Goal: Information Seeking & Learning: Learn about a topic

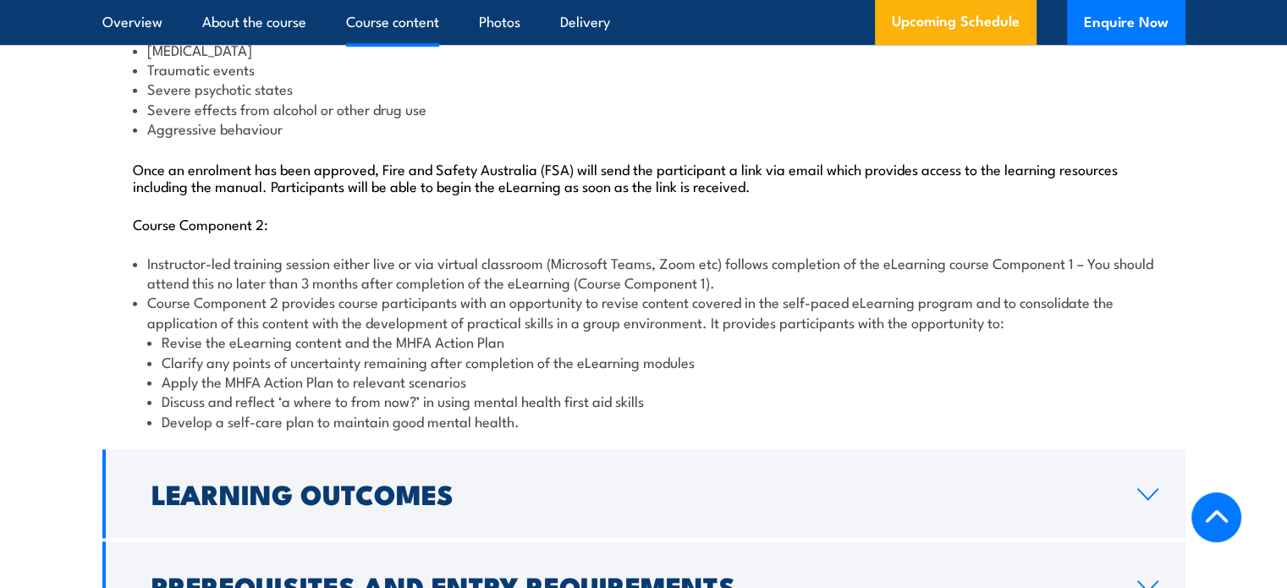
scroll to position [1946, 0]
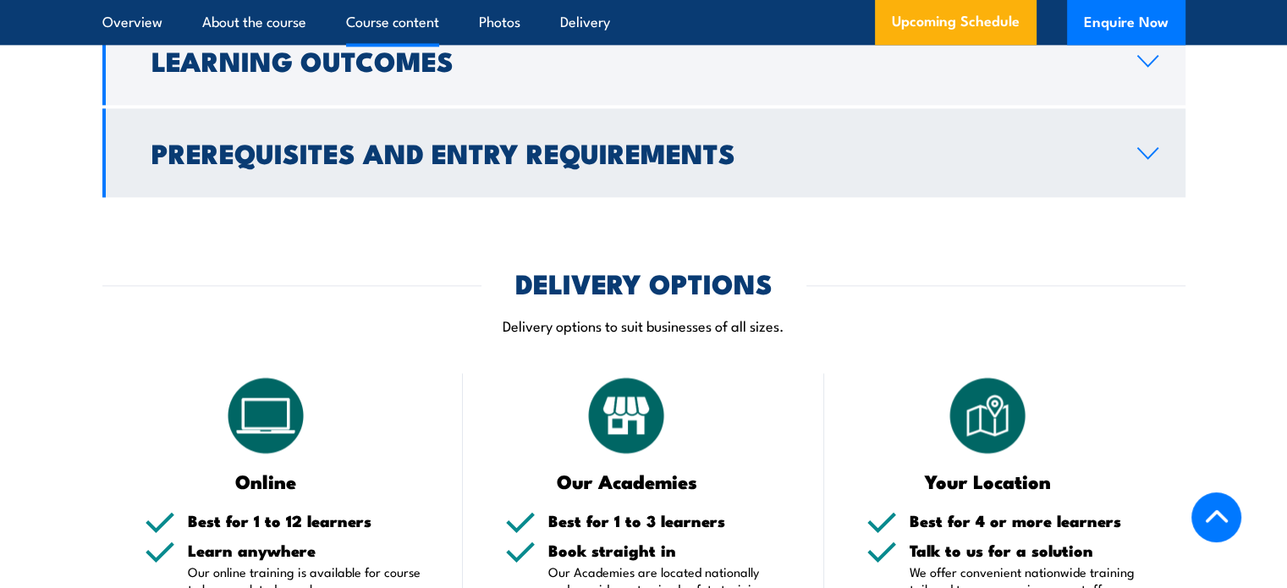
click at [648, 164] on h2 "Prerequisites and Entry Requirements" at bounding box center [630, 152] width 958 height 24
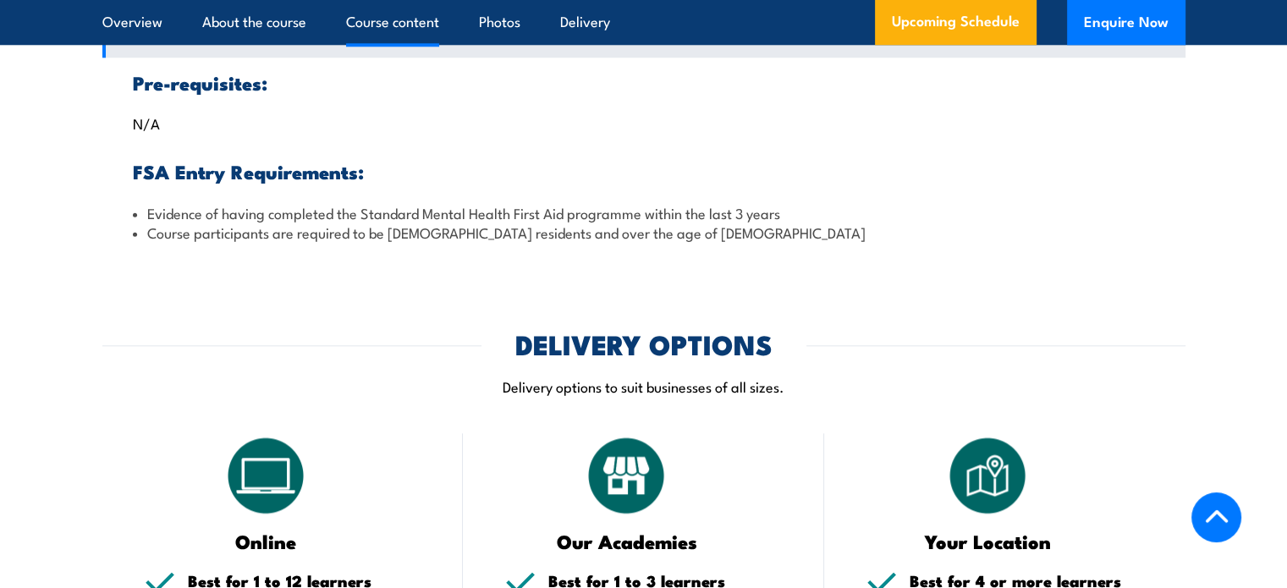
scroll to position [1194, 0]
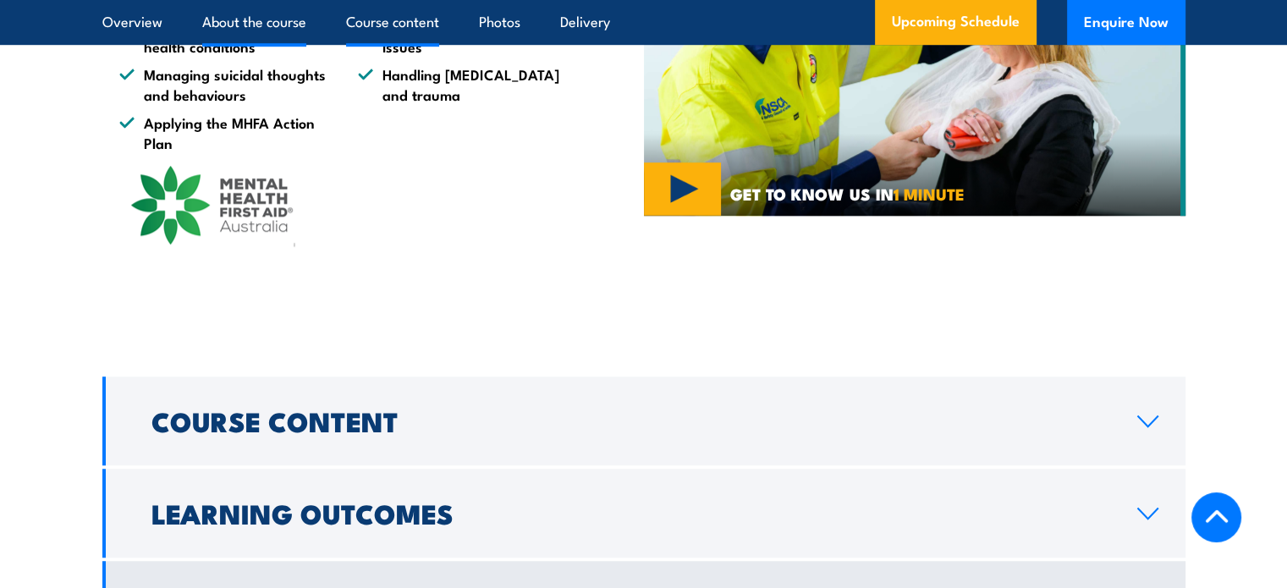
click at [389, 25] on link "Course content" at bounding box center [392, 22] width 93 height 45
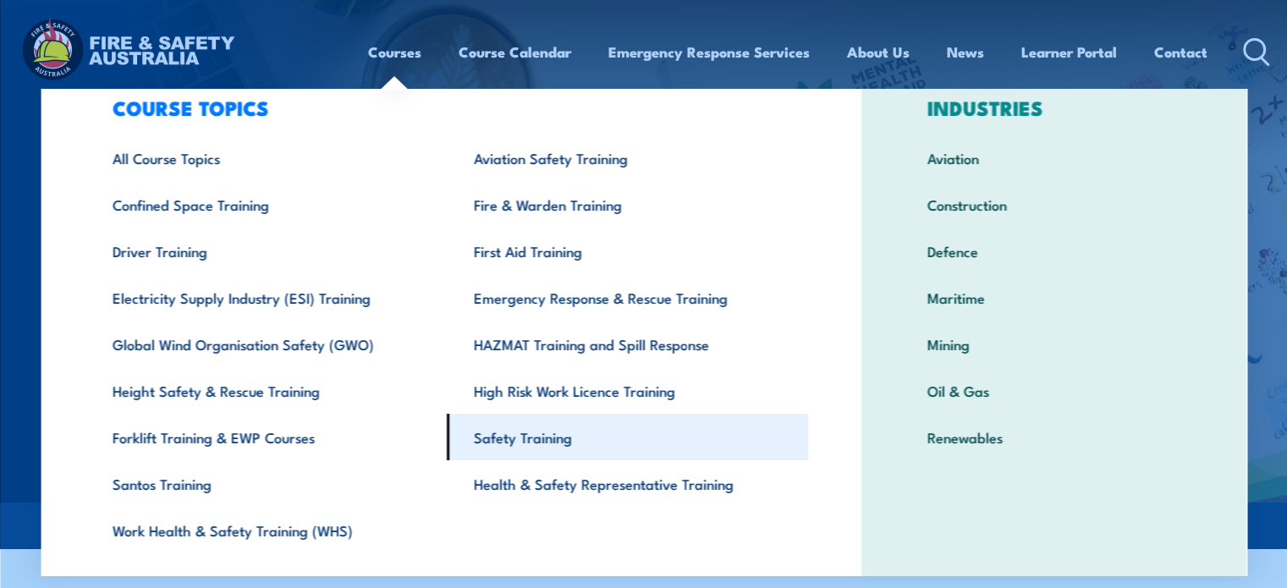
scroll to position [85, 0]
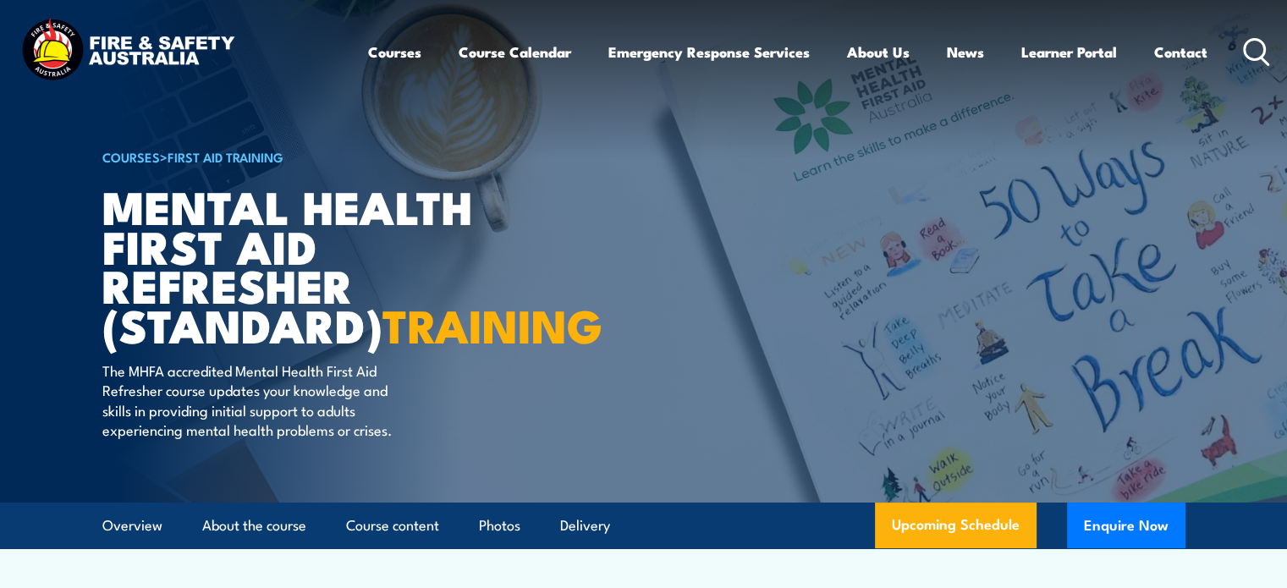
click at [1249, 54] on icon at bounding box center [1256, 52] width 27 height 28
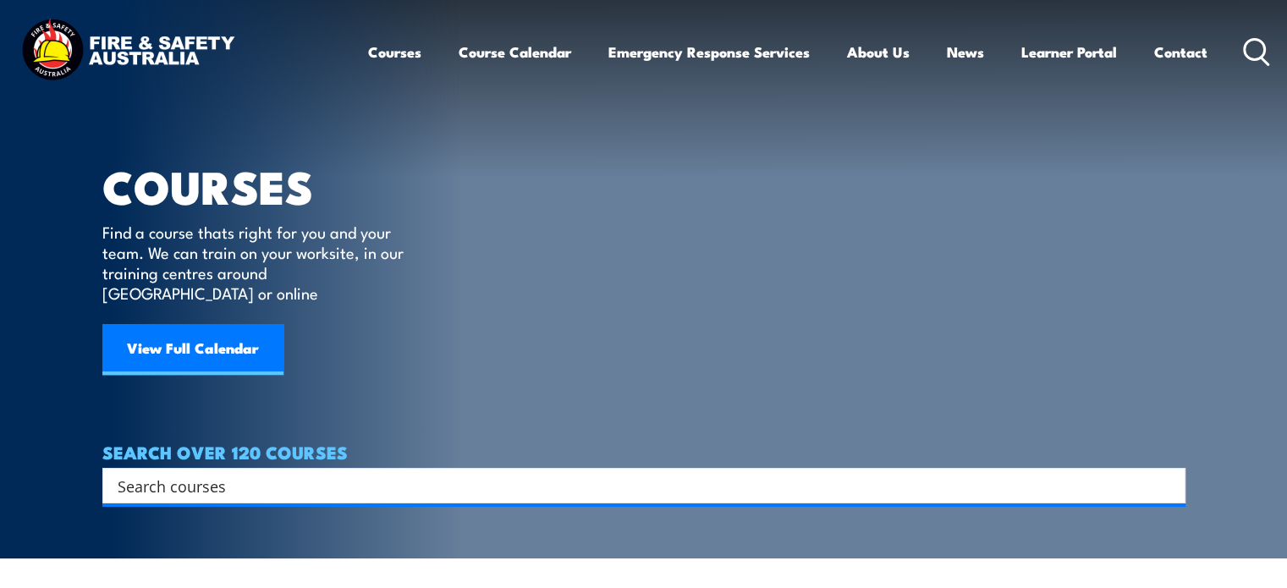
click at [204, 473] on input "Search input" at bounding box center [633, 485] width 1030 height 25
type input "mental health"
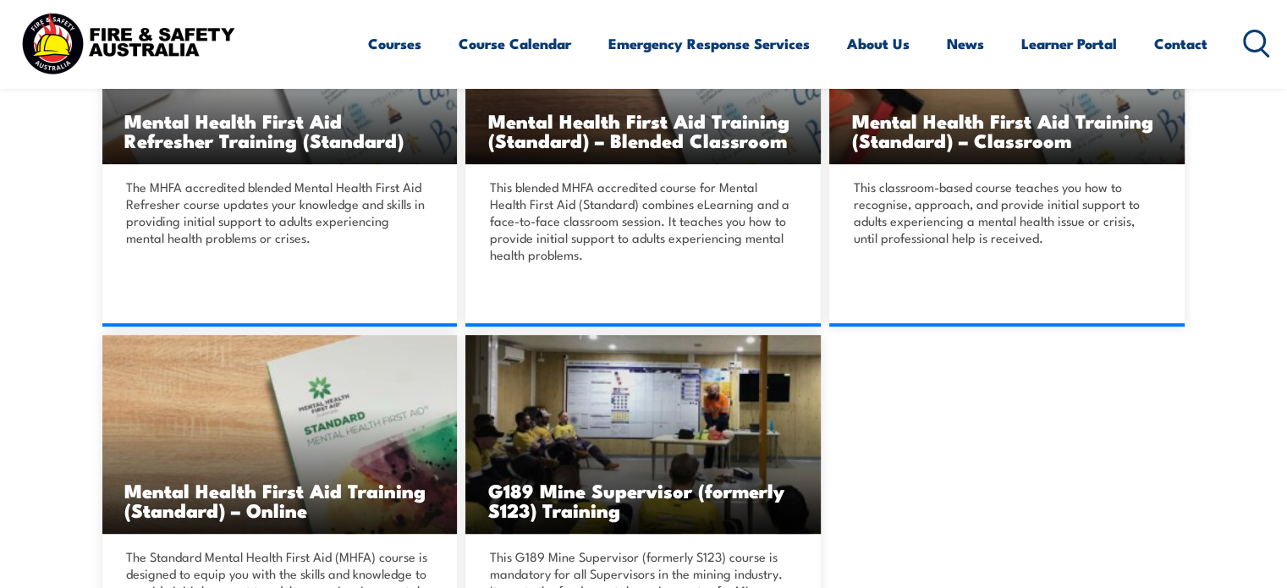
scroll to position [508, 0]
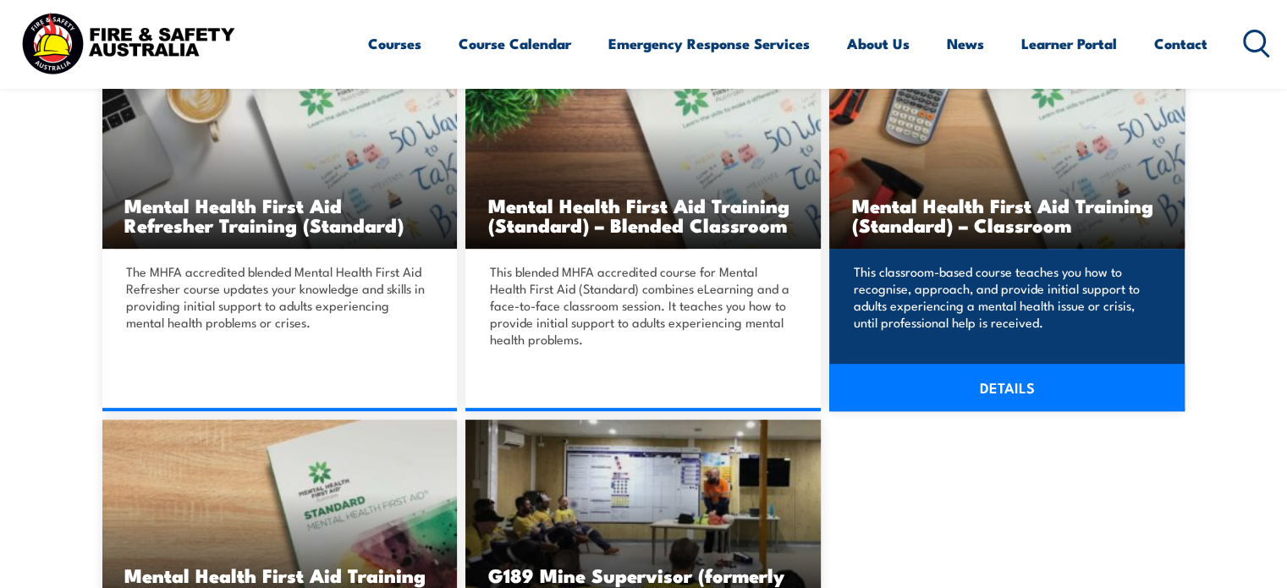
click at [1000, 385] on link "DETAILS" at bounding box center [1006, 387] width 355 height 47
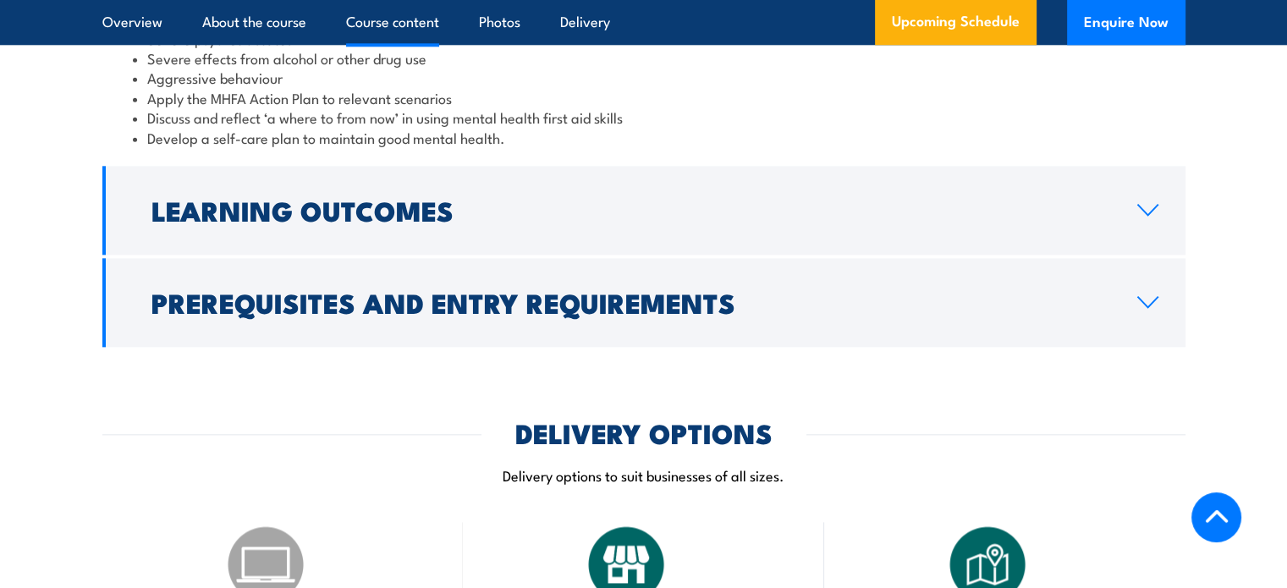
scroll to position [1946, 0]
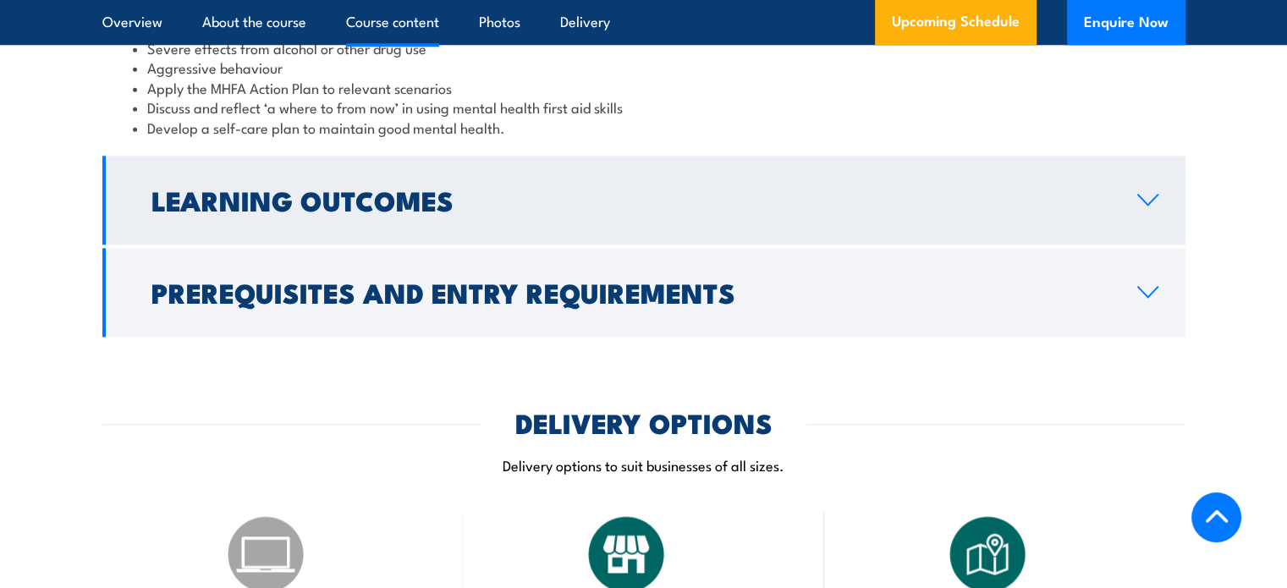
click at [173, 211] on h2 "Learning Outcomes" at bounding box center [630, 200] width 958 height 24
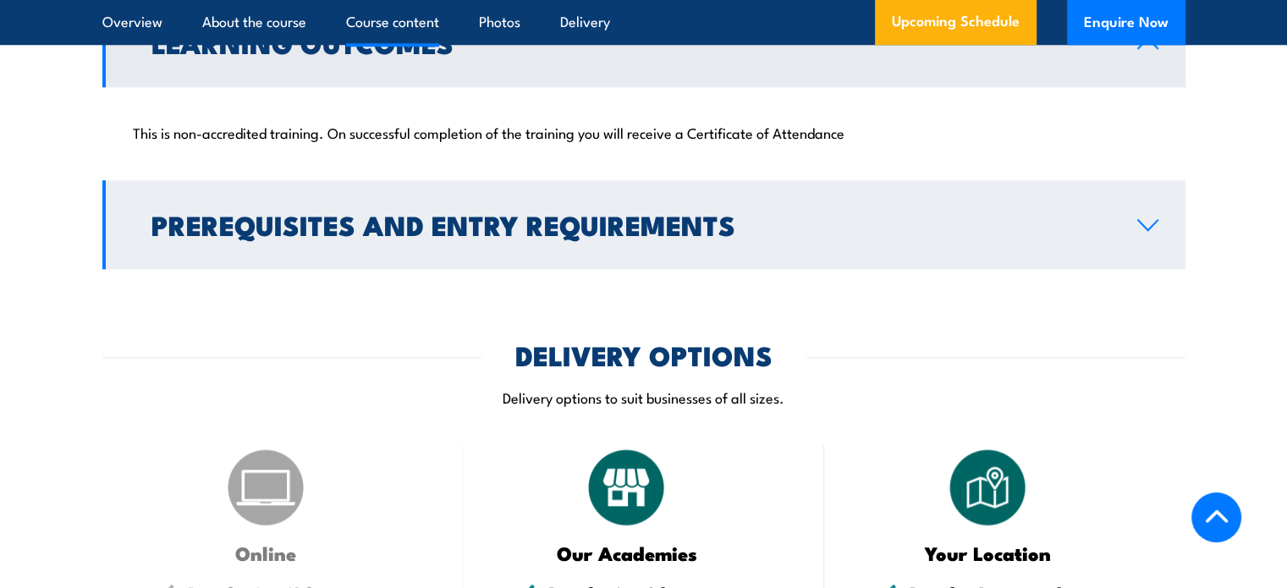
scroll to position [1706, 0]
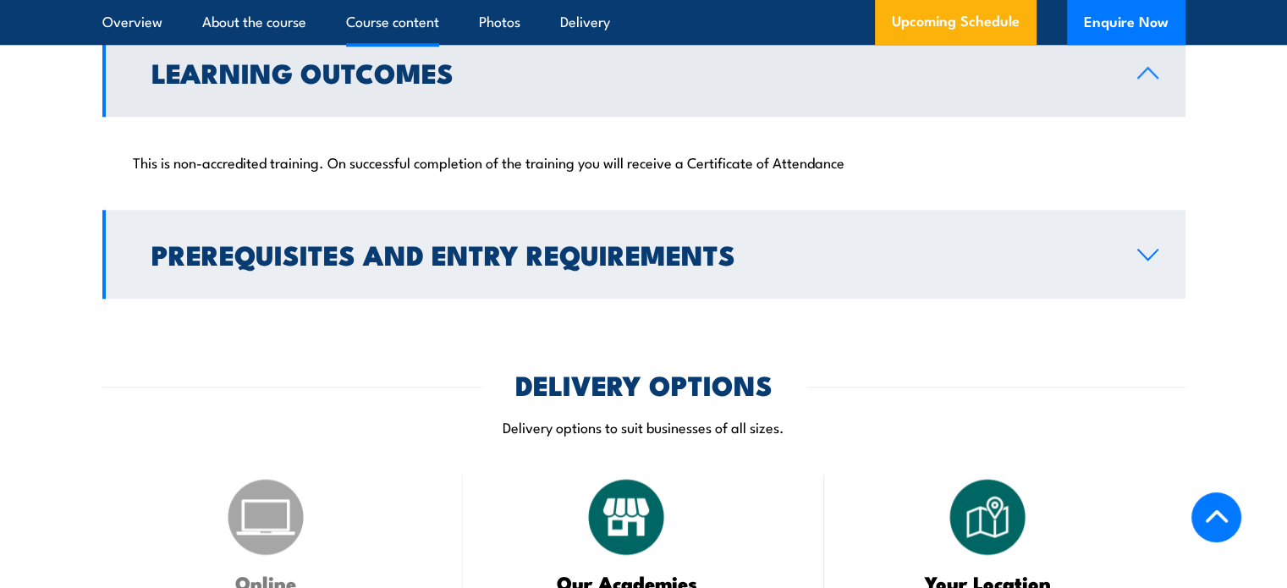
click at [449, 266] on h2 "Prerequisites and Entry Requirements" at bounding box center [630, 254] width 958 height 24
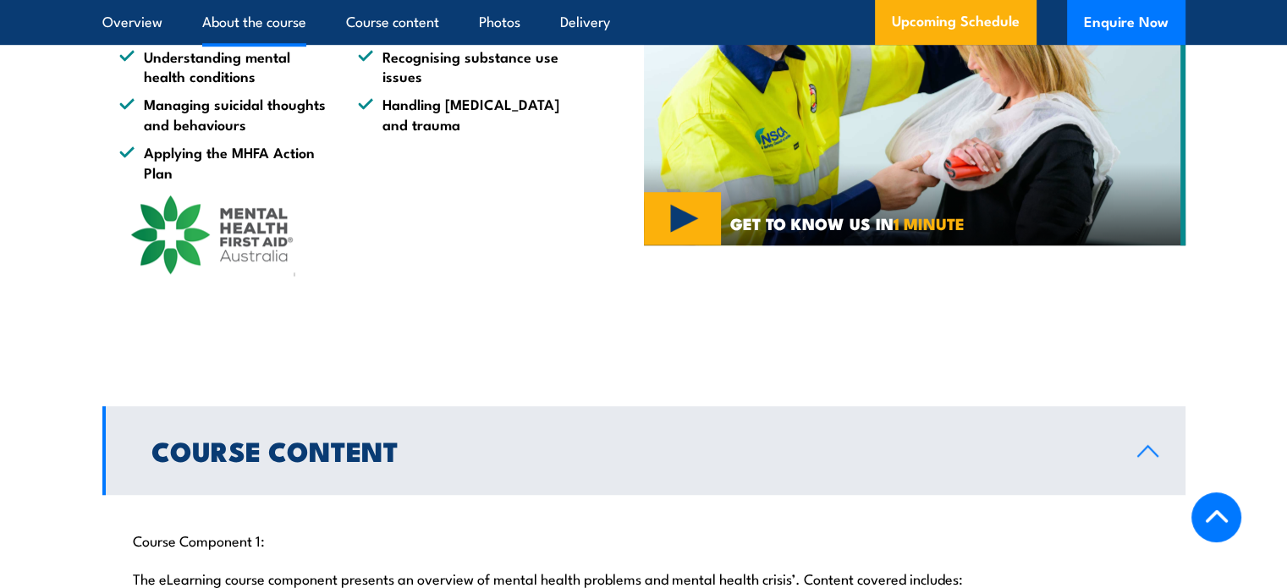
scroll to position [1256, 0]
